Goal: Task Accomplishment & Management: Manage account settings

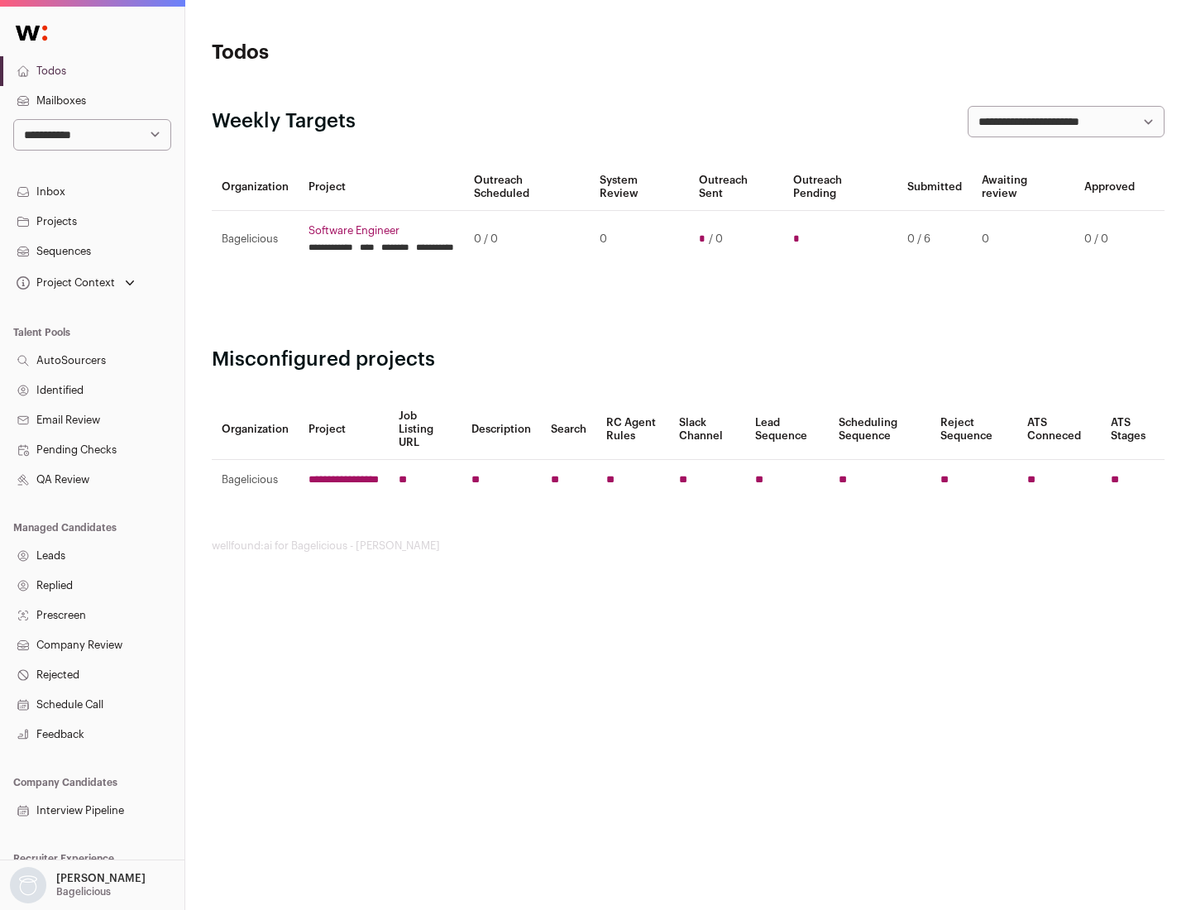
click at [92, 221] on link "Projects" at bounding box center [92, 222] width 185 height 30
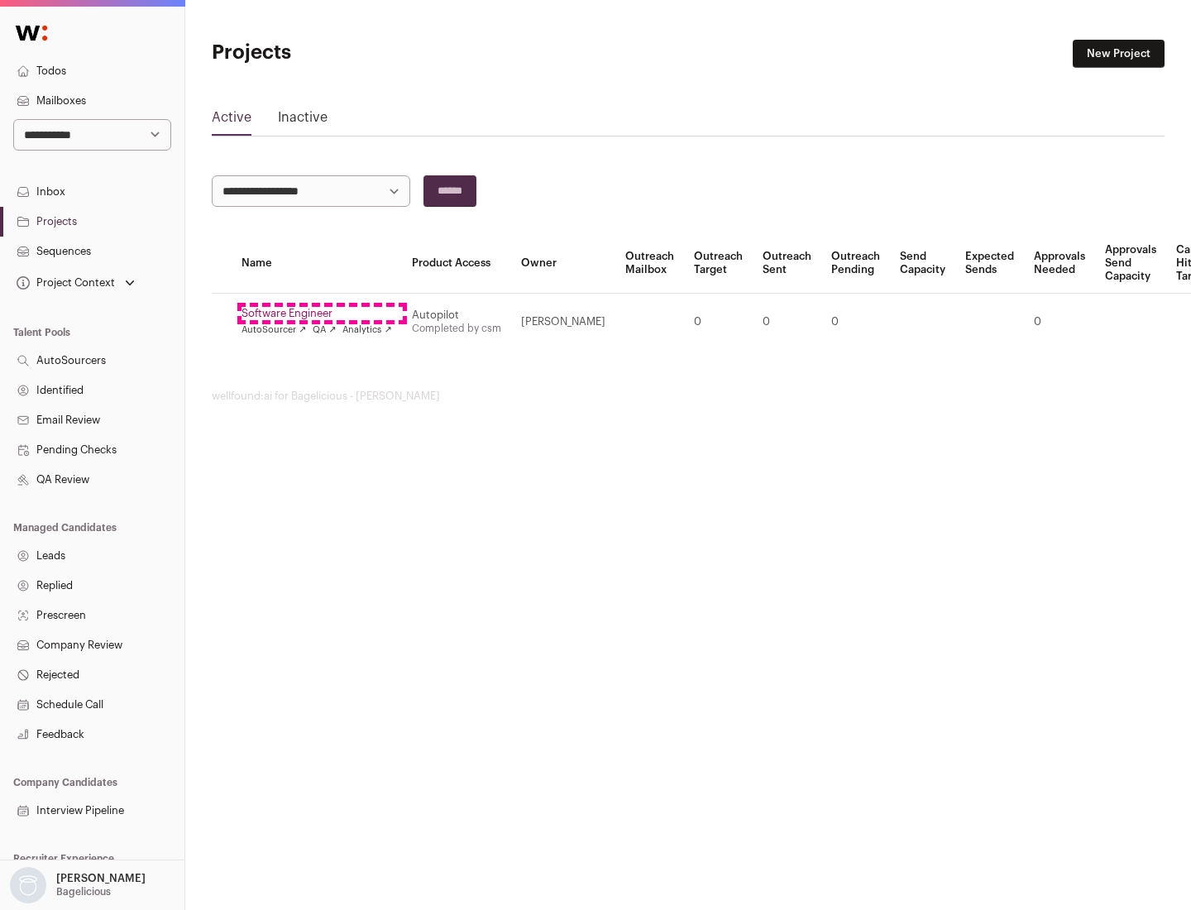
click at [322, 314] on link "Software Engineer" at bounding box center [317, 313] width 151 height 13
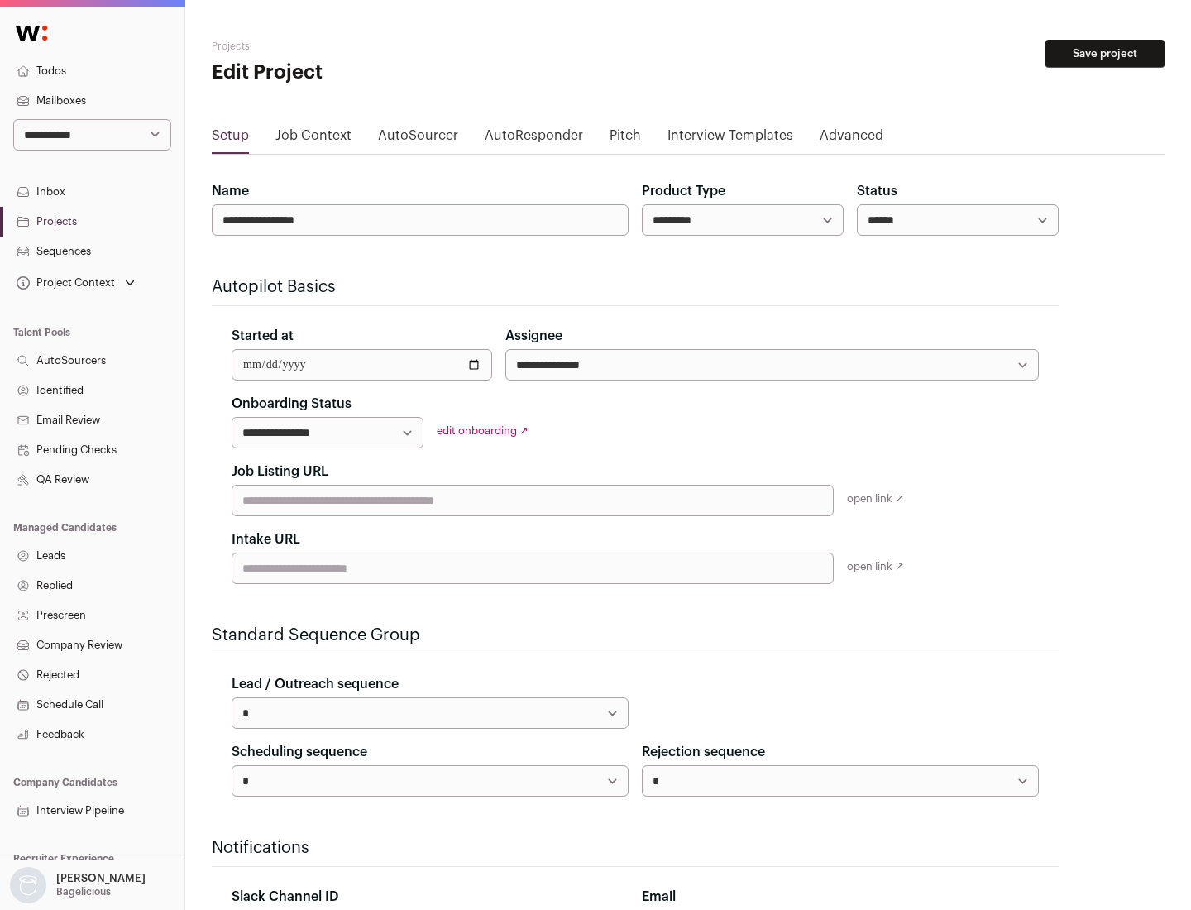
click at [1105, 54] on button "Save project" at bounding box center [1105, 54] width 119 height 28
